Goal: Task Accomplishment & Management: Use online tool/utility

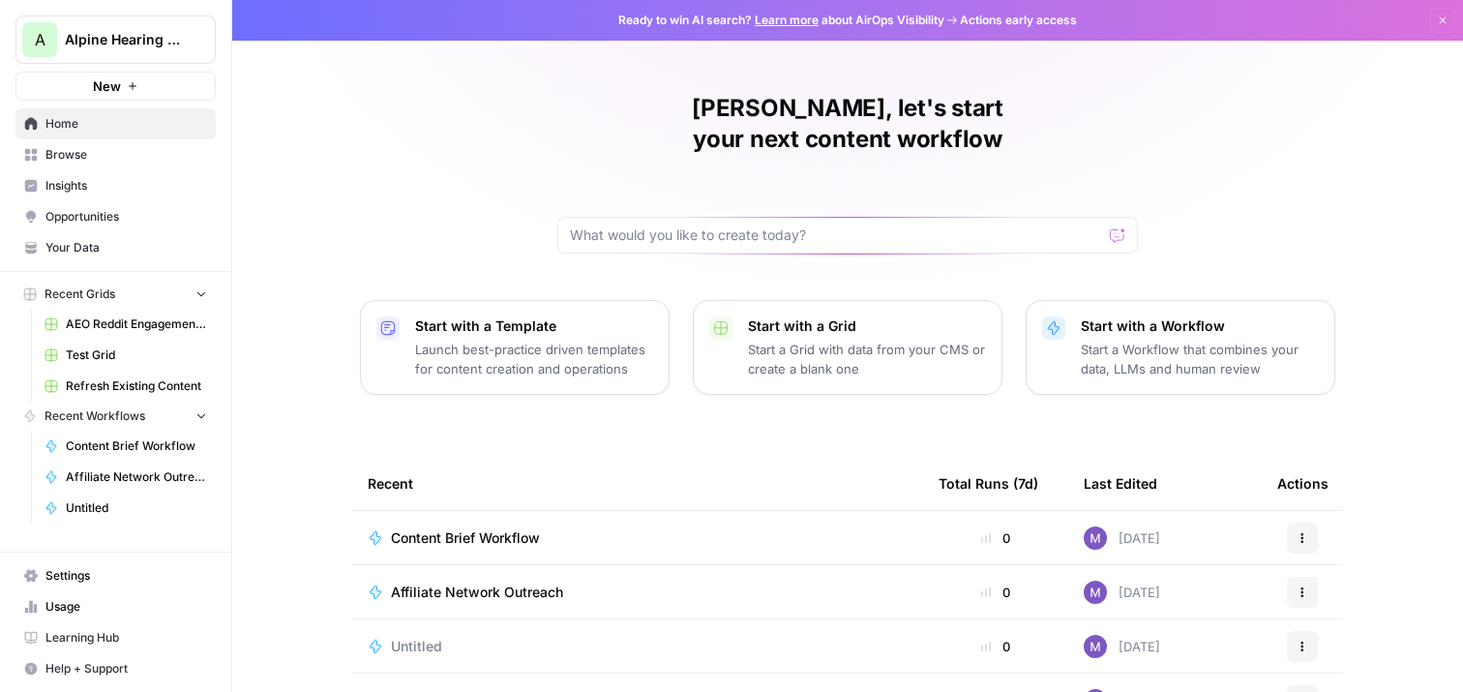
click at [92, 221] on span "Opportunities" at bounding box center [126, 216] width 162 height 17
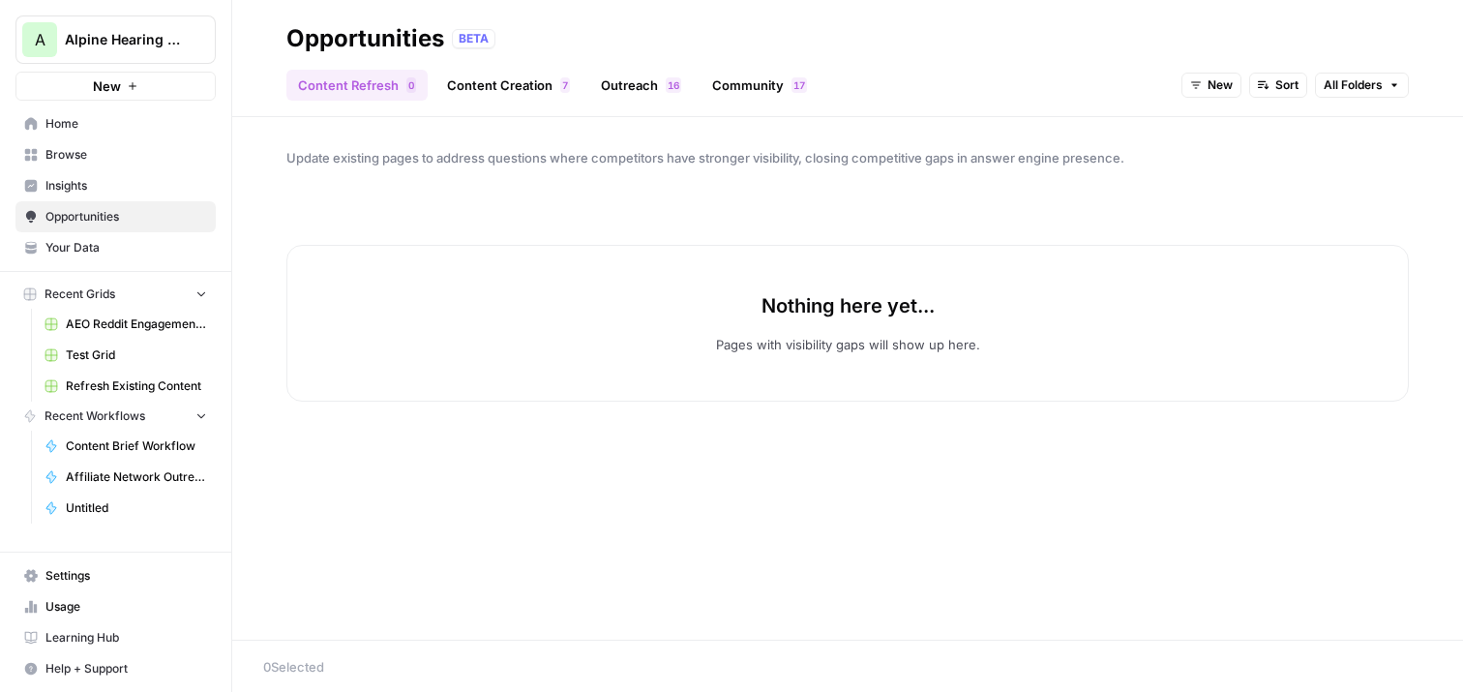
click at [493, 82] on link "Content Creation 7" at bounding box center [508, 85] width 146 height 31
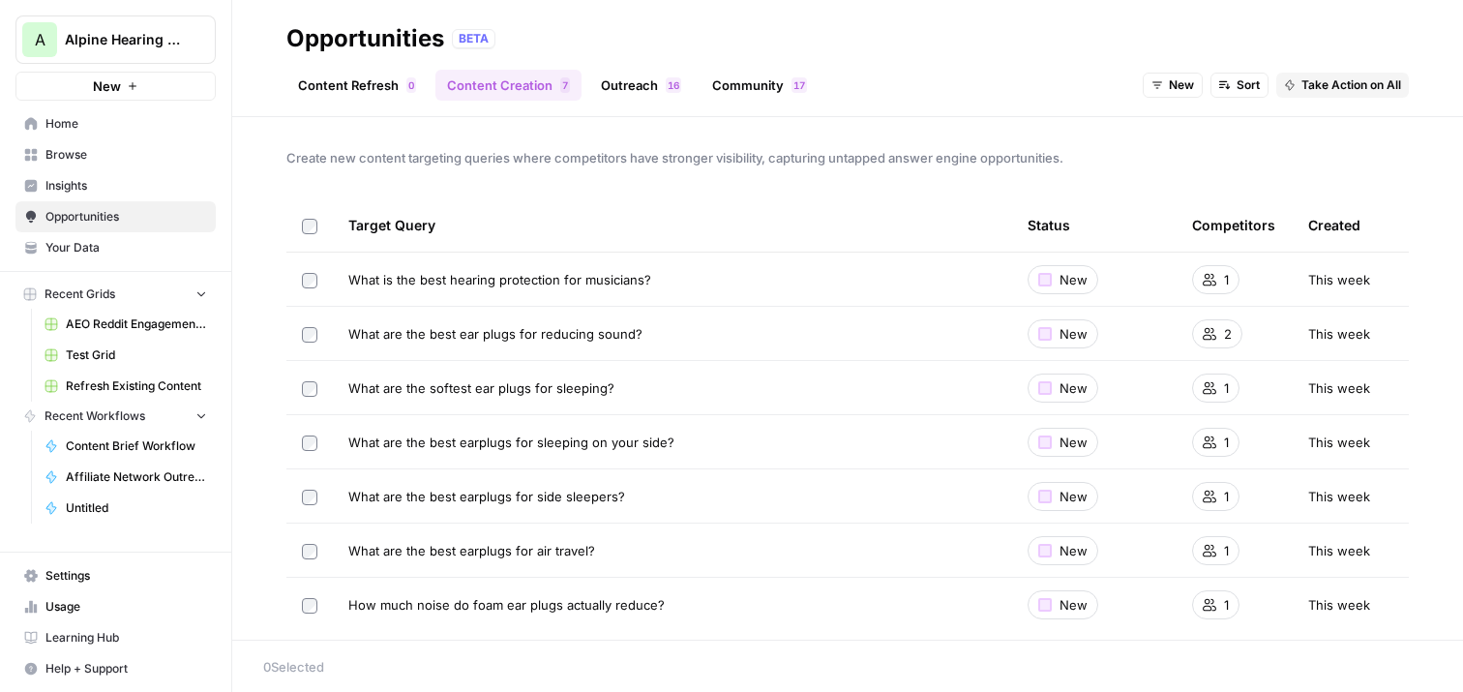
click at [608, 87] on link "Outreach 6 1" at bounding box center [641, 85] width 104 height 31
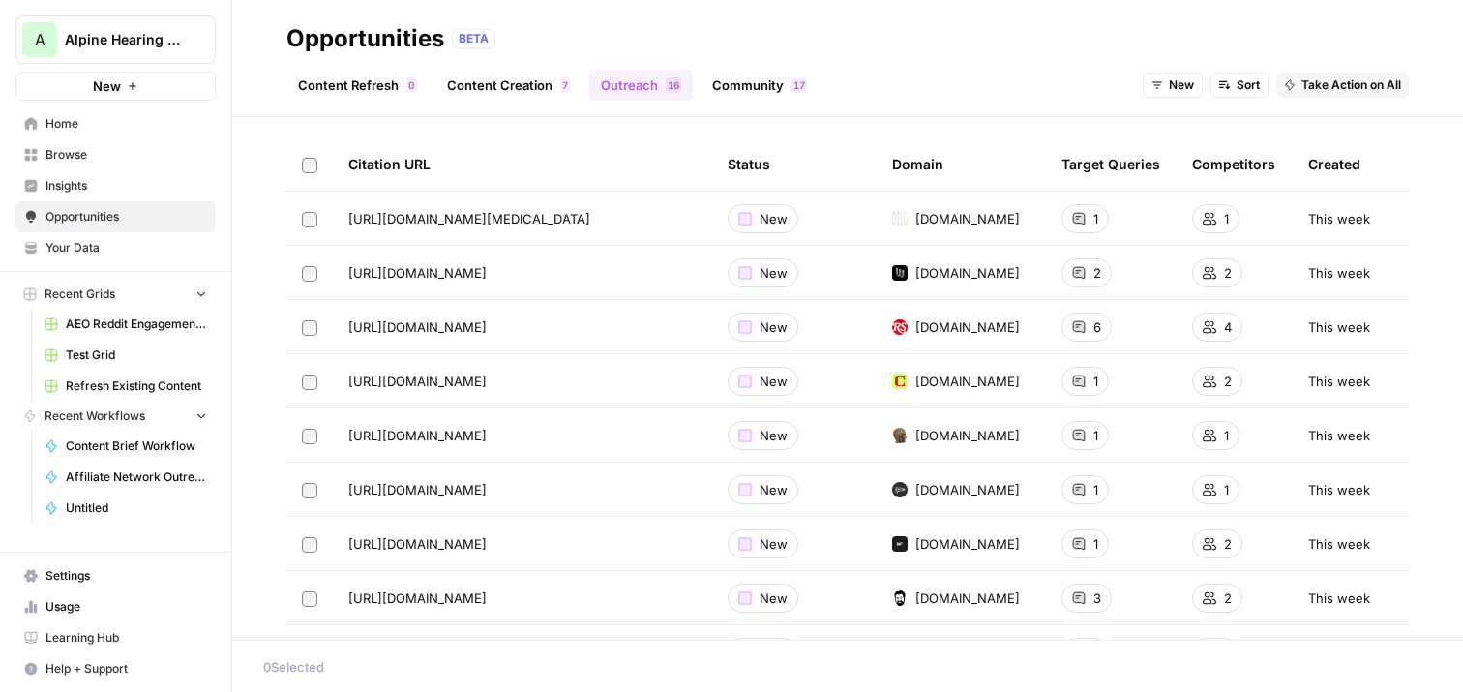
scroll to position [76, 0]
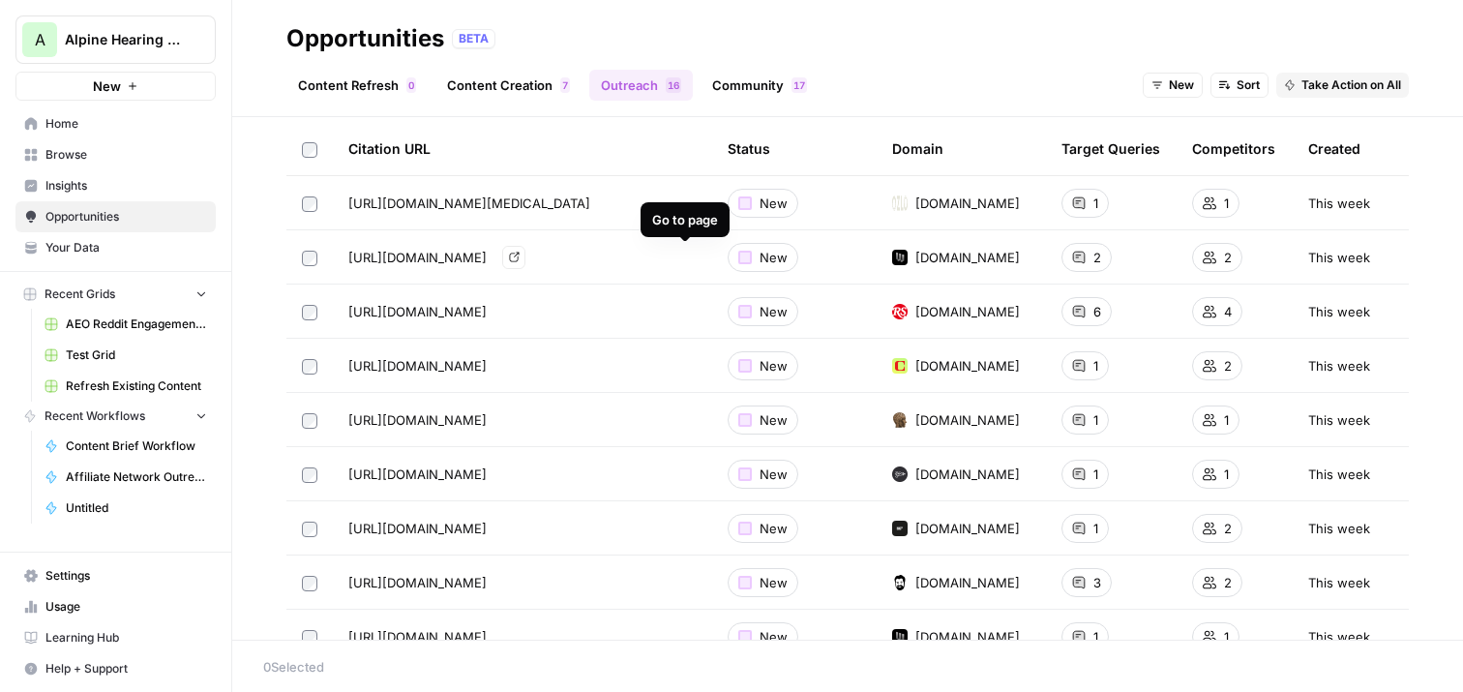
click at [520, 261] on icon "Go to page https://www.wired.com/story/earplugs-sound-sensitivity/" at bounding box center [514, 257] width 11 height 11
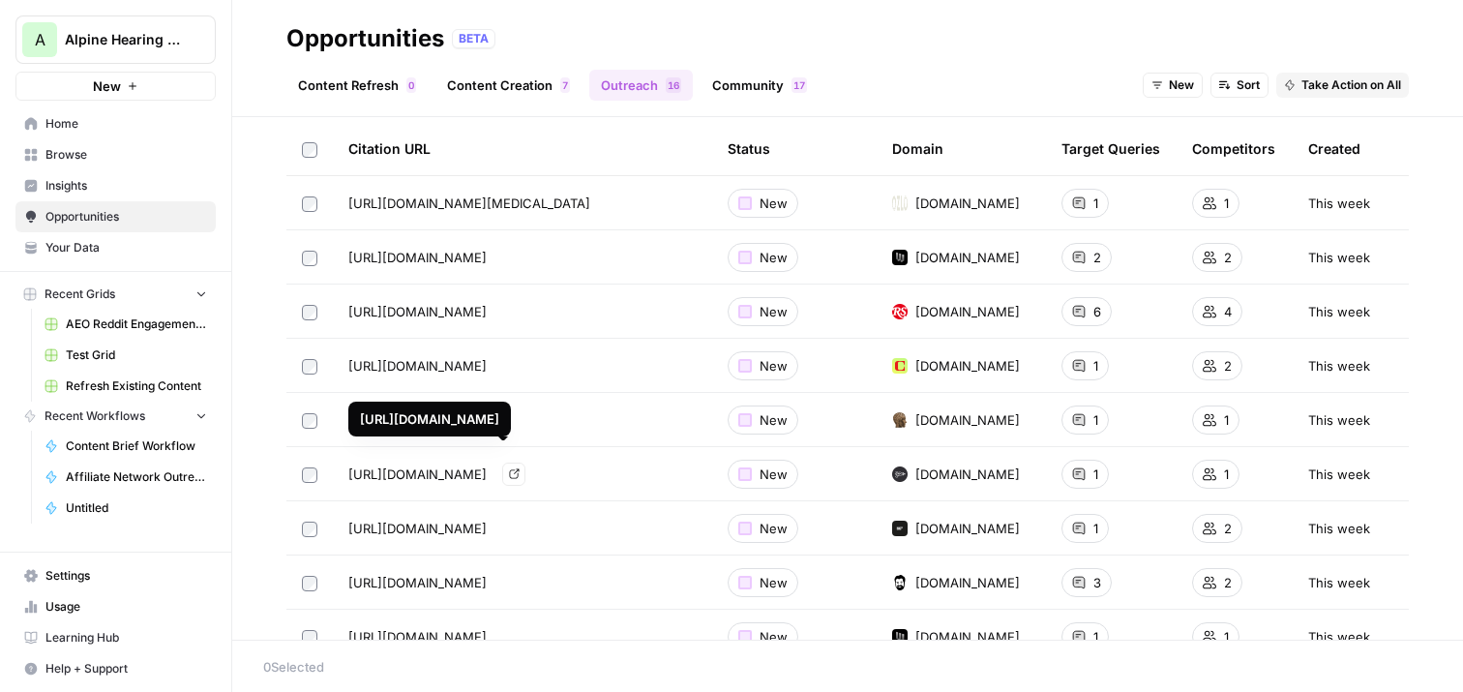
click at [520, 474] on icon "Go to page https://www.pewpewtactical.com/best-shooting-ear-protection/" at bounding box center [514, 473] width 11 height 11
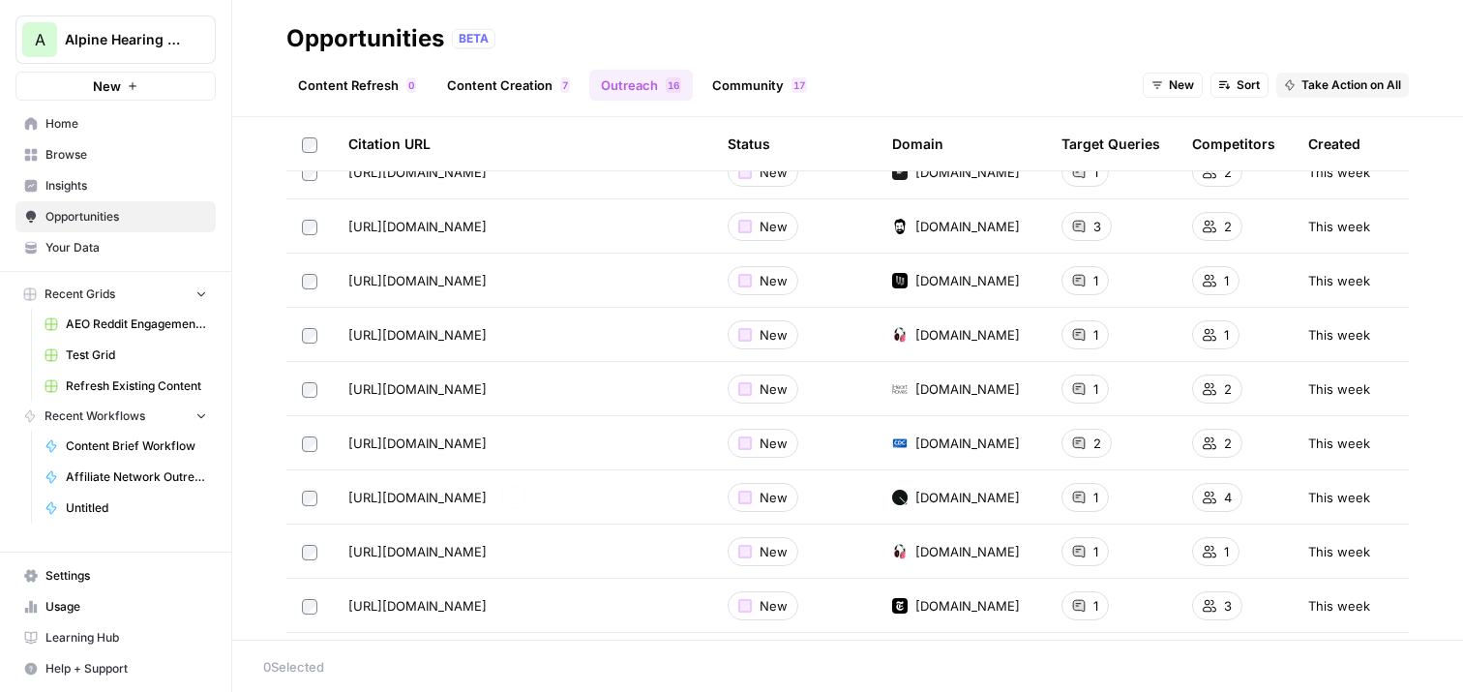
scroll to position [511, 0]
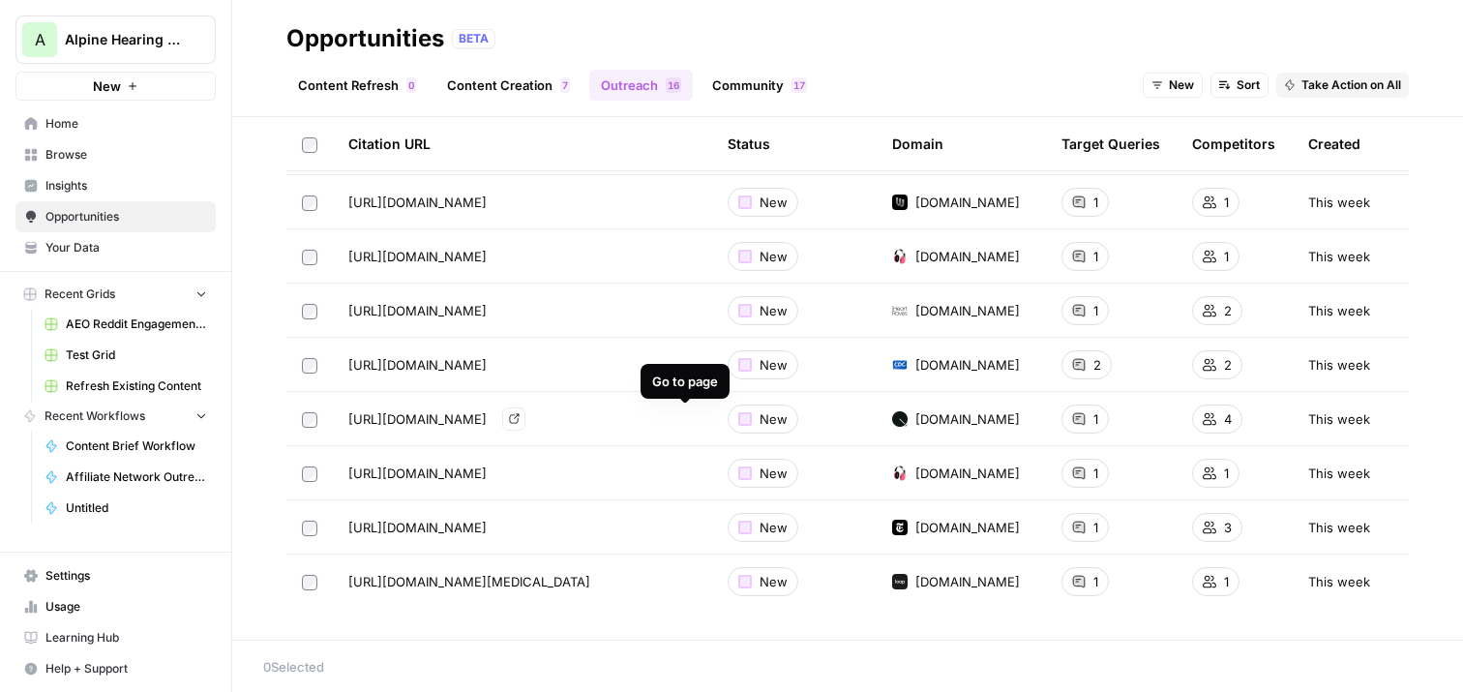
click at [520, 419] on icon "Go to page https://www.loudersound.com/features/best-earplugs-for-concerts-and-…" at bounding box center [514, 418] width 11 height 11
